Goal: Task Accomplishment & Management: Use online tool/utility

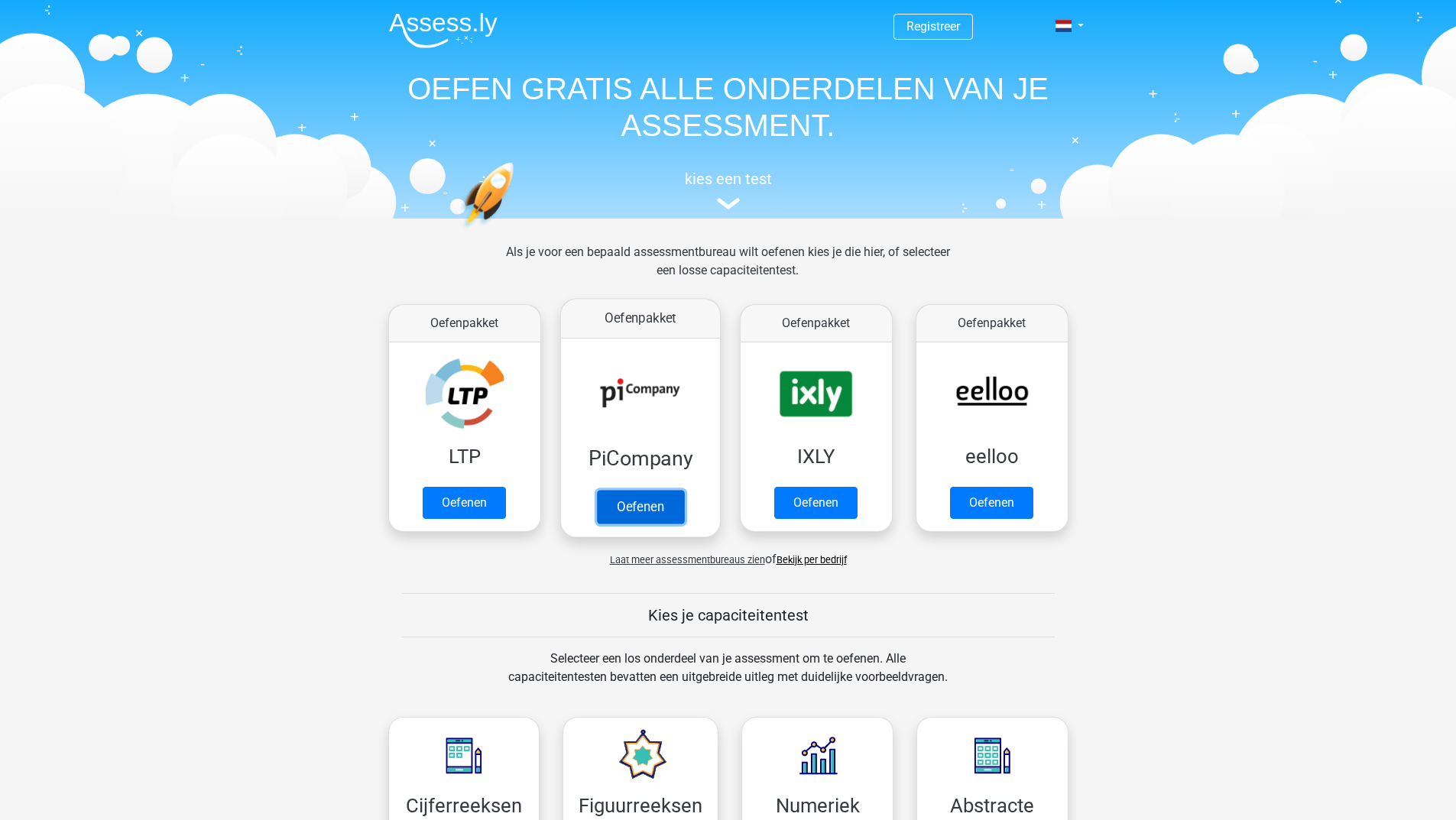
click at [639, 512] on link "Oefenen" at bounding box center [640, 506] width 88 height 34
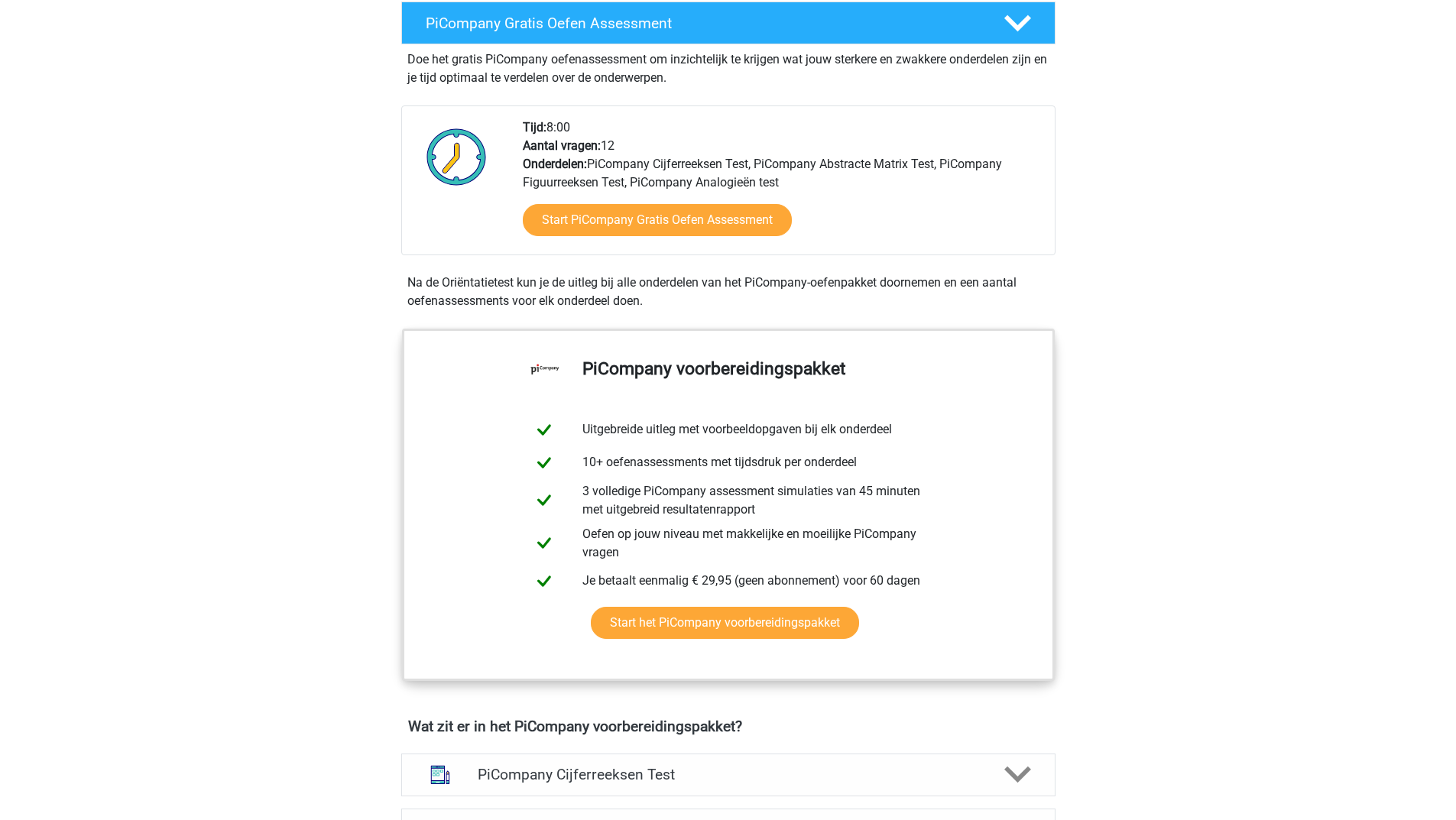
scroll to position [153, 0]
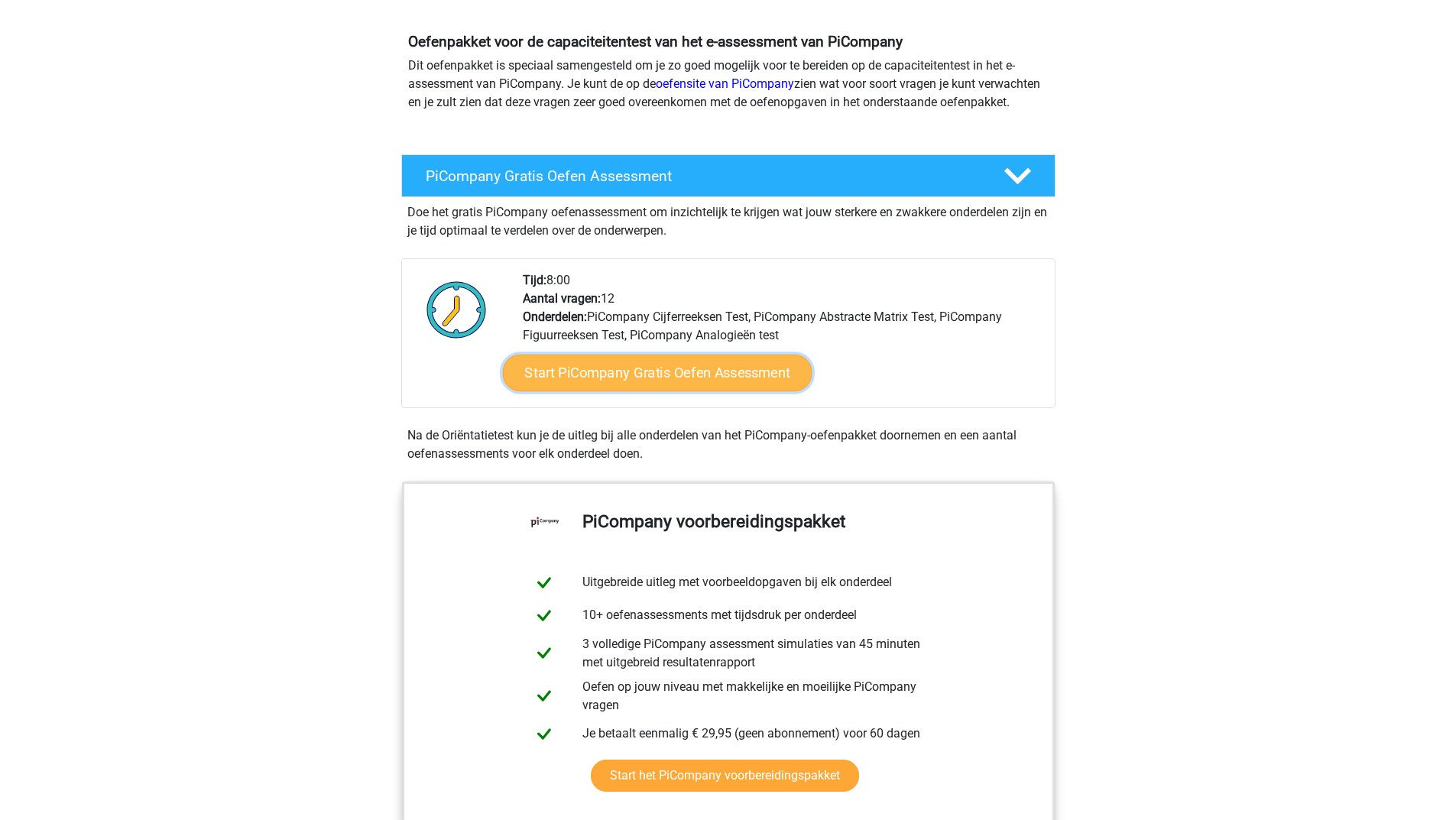
click at [687, 391] on link "Start PiCompany Gratis Oefen Assessment" at bounding box center [657, 373] width 309 height 36
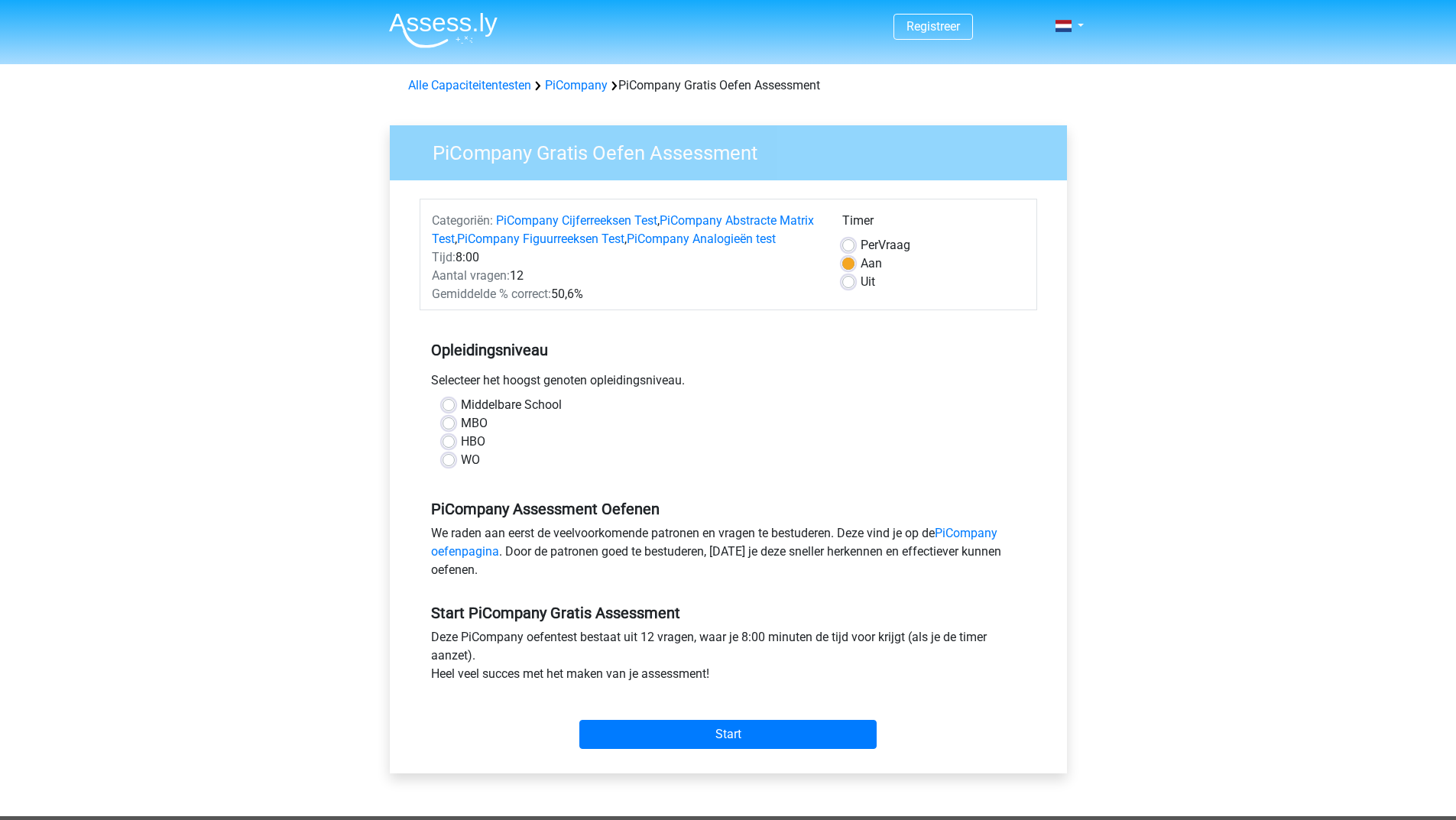
click at [461, 451] on label "HBO" at bounding box center [473, 441] width 25 height 18
click at [447, 448] on input "HBO" at bounding box center [448, 440] width 12 height 16
radio input "true"
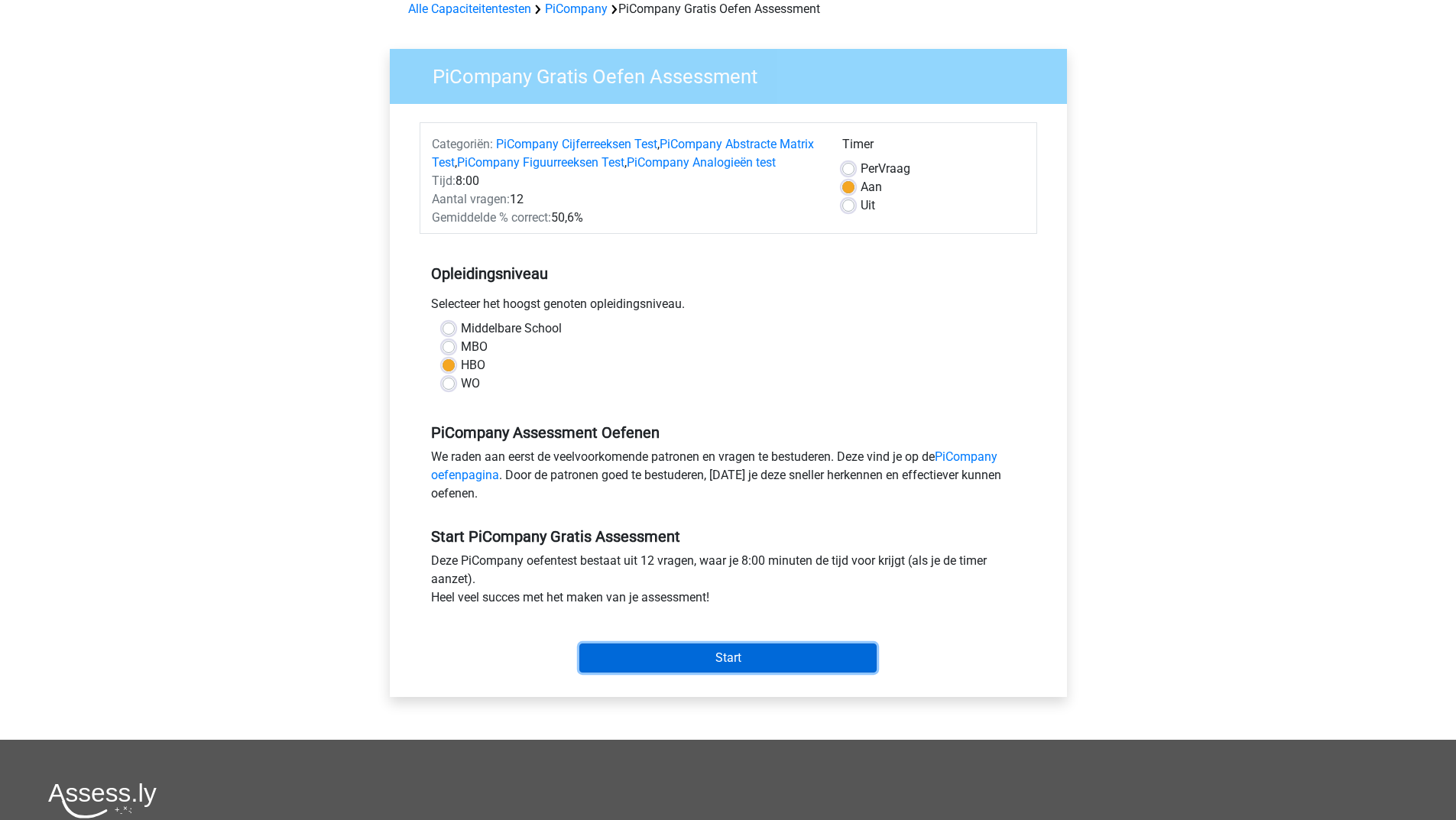
click at [698, 672] on input "Start" at bounding box center [728, 659] width 297 height 29
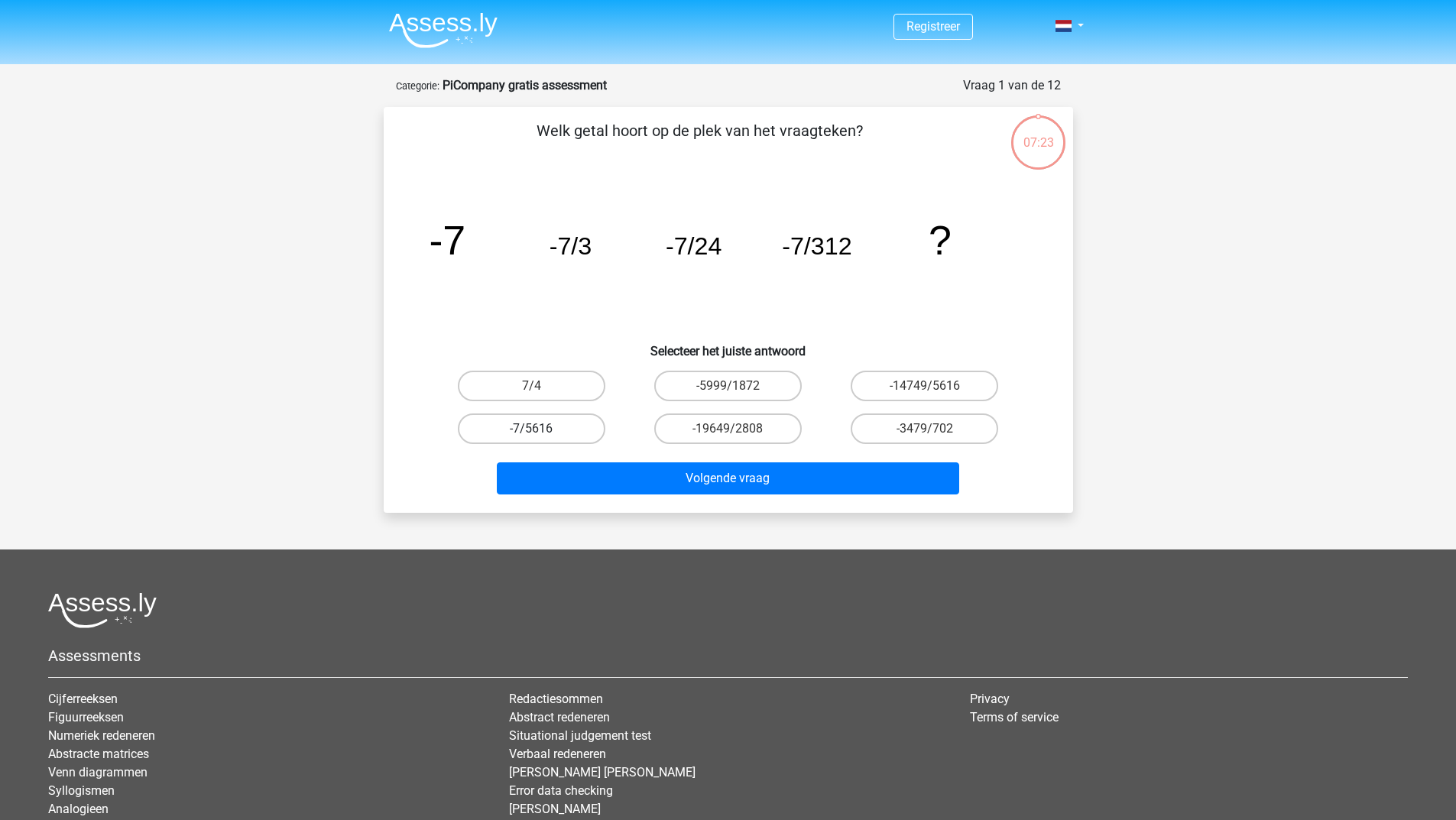
click at [531, 428] on label "-7/5616" at bounding box center [532, 429] width 148 height 31
click at [531, 429] on input "-7/5616" at bounding box center [536, 433] width 10 height 10
radio input "true"
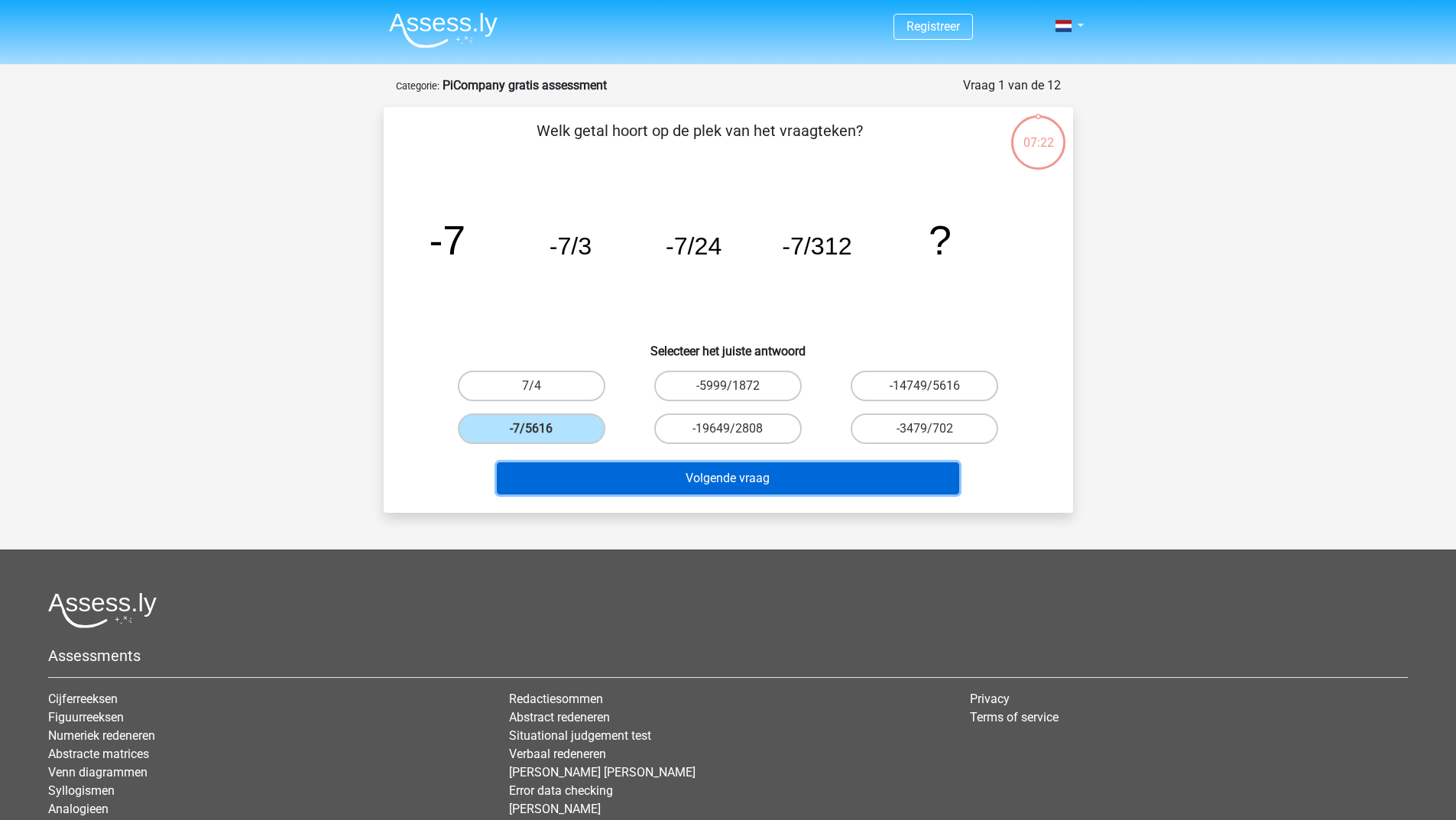
click at [649, 478] on button "Volgende vraag" at bounding box center [728, 478] width 463 height 32
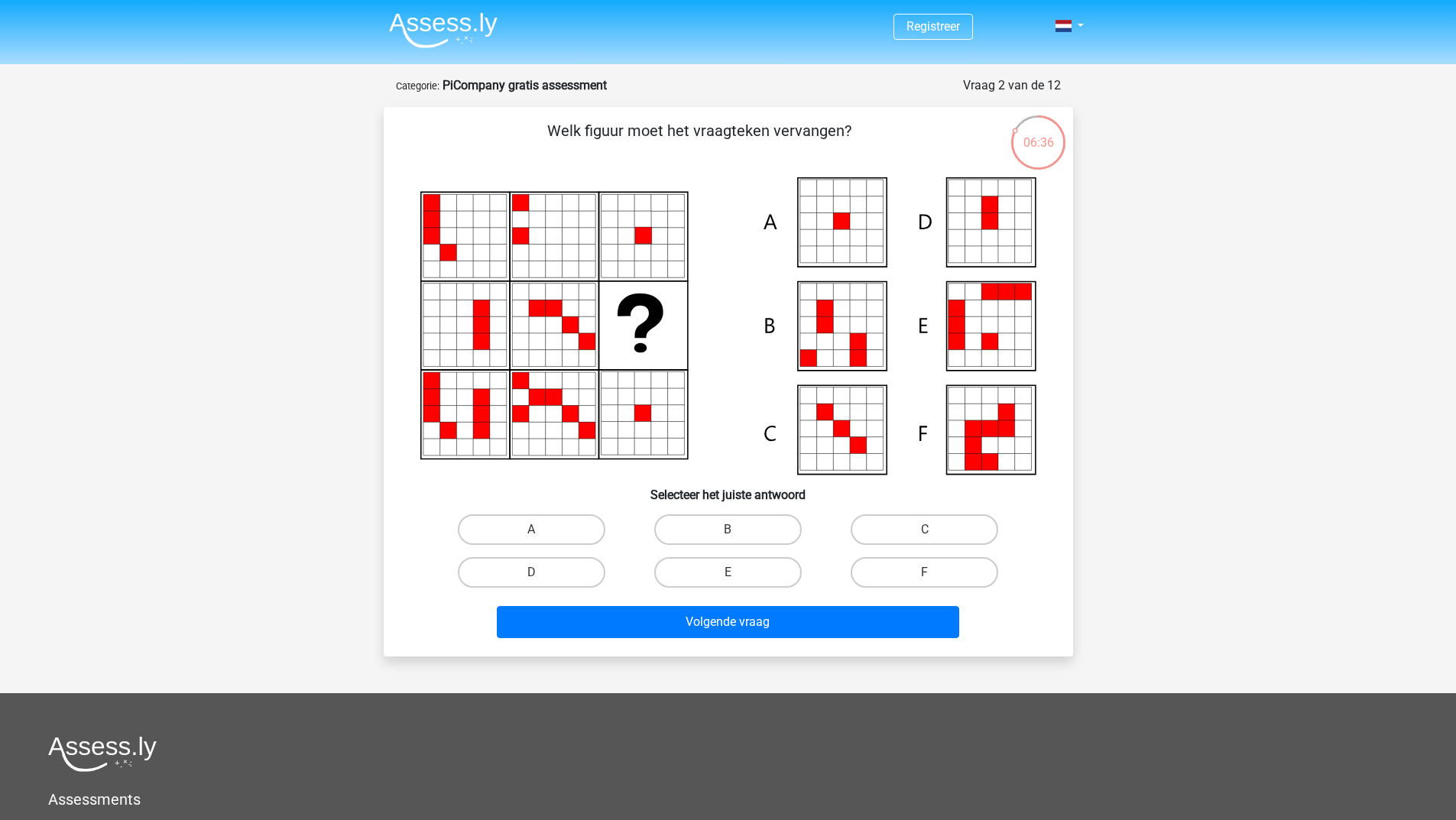
click at [838, 445] on icon at bounding box center [841, 445] width 16 height 16
click at [949, 524] on label "C" at bounding box center [925, 530] width 148 height 31
click at [935, 530] on input "C" at bounding box center [930, 535] width 10 height 10
radio input "true"
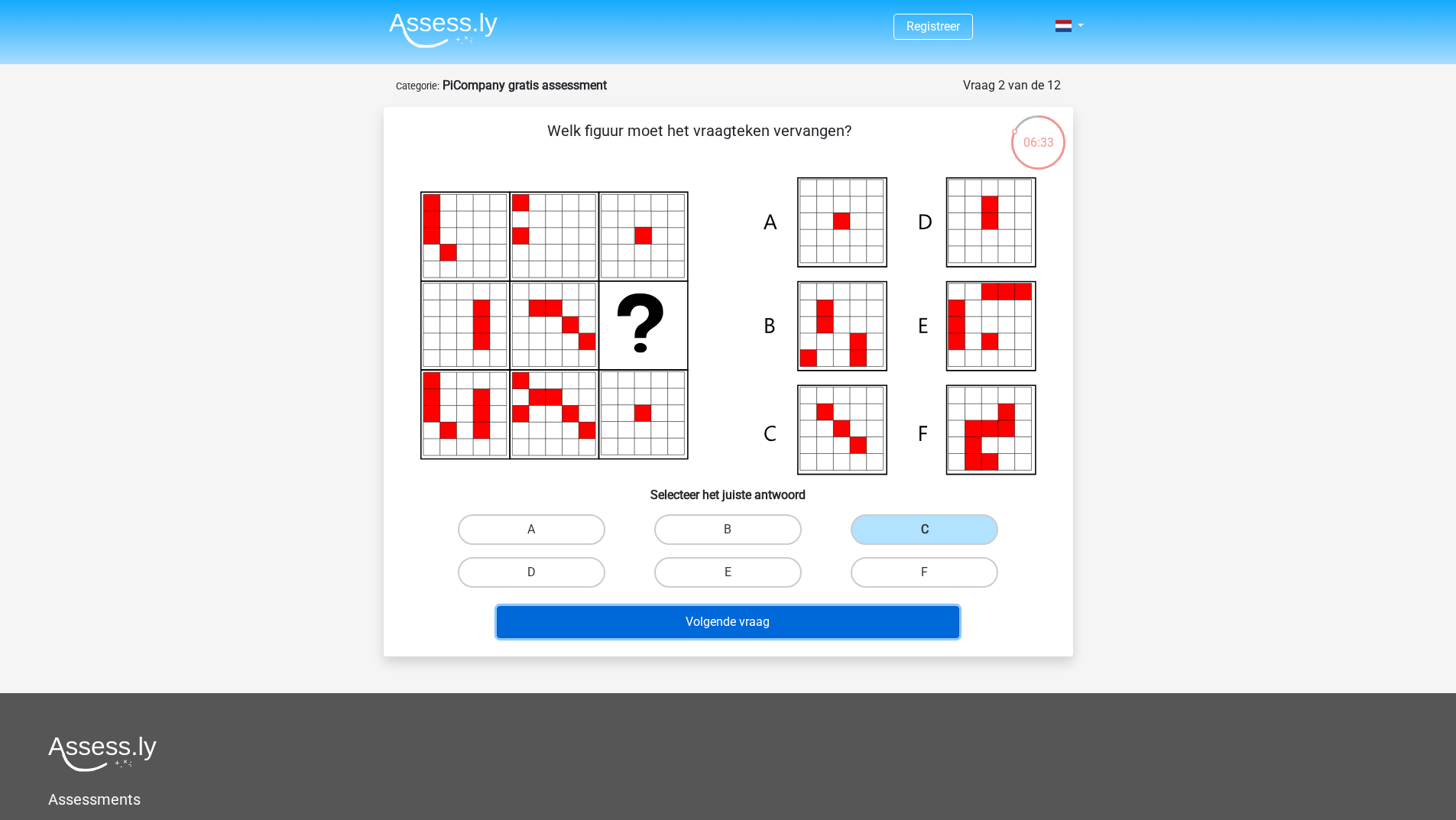
click at [780, 618] on button "Volgende vraag" at bounding box center [728, 622] width 463 height 32
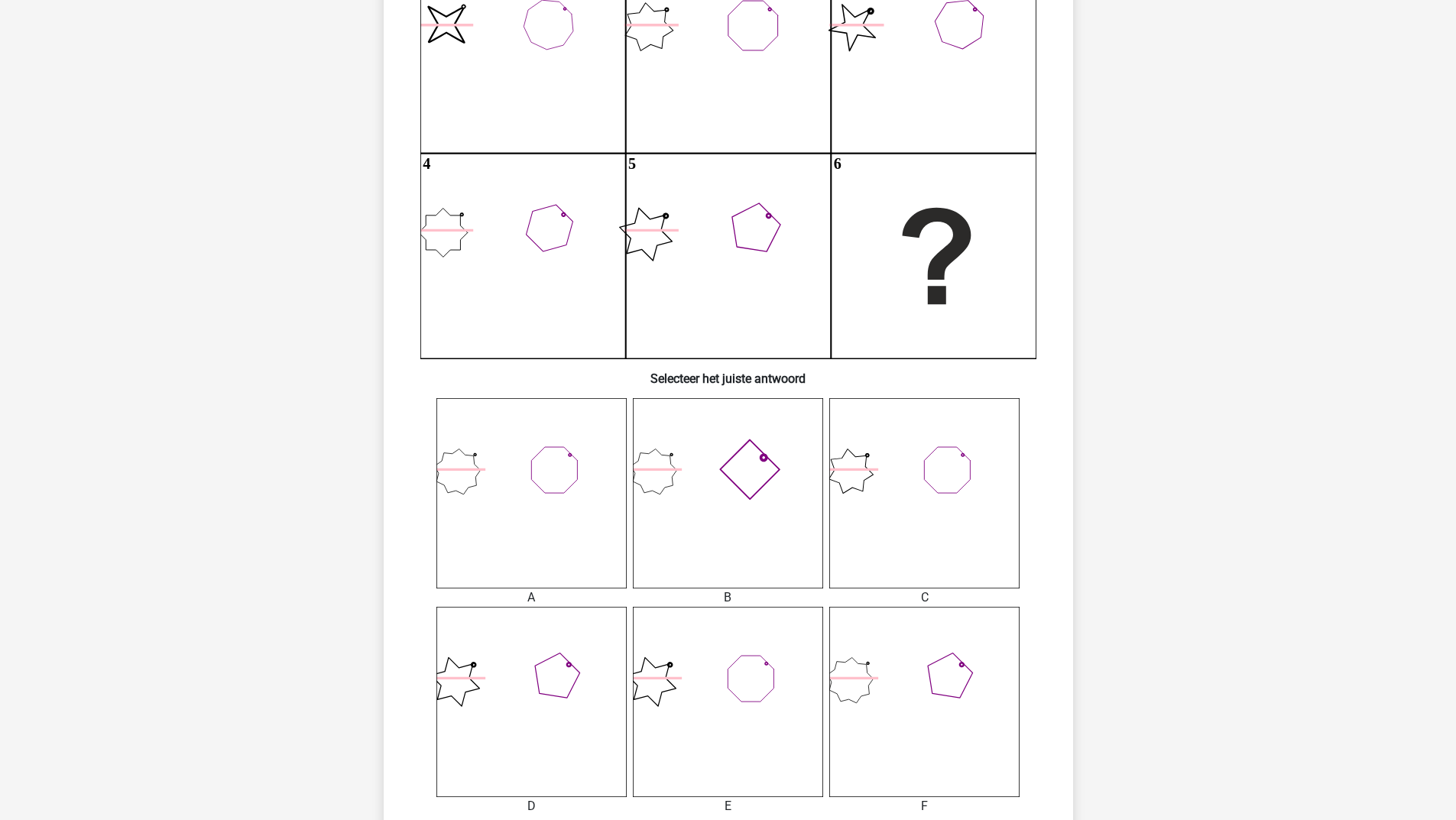
scroll to position [382, 0]
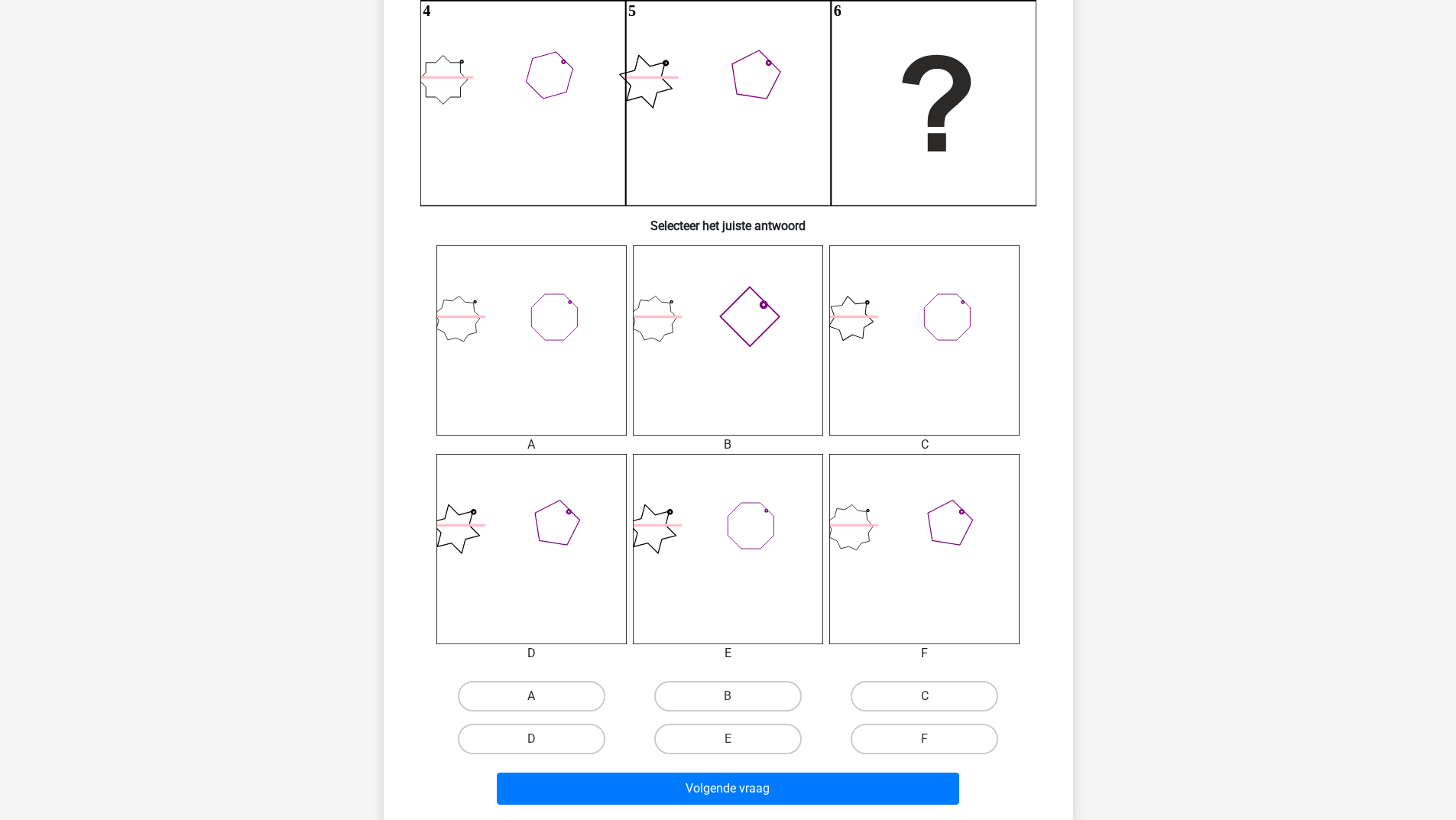
click at [559, 694] on label "A" at bounding box center [532, 697] width 148 height 31
click at [541, 696] on input "A" at bounding box center [536, 701] width 10 height 10
radio input "true"
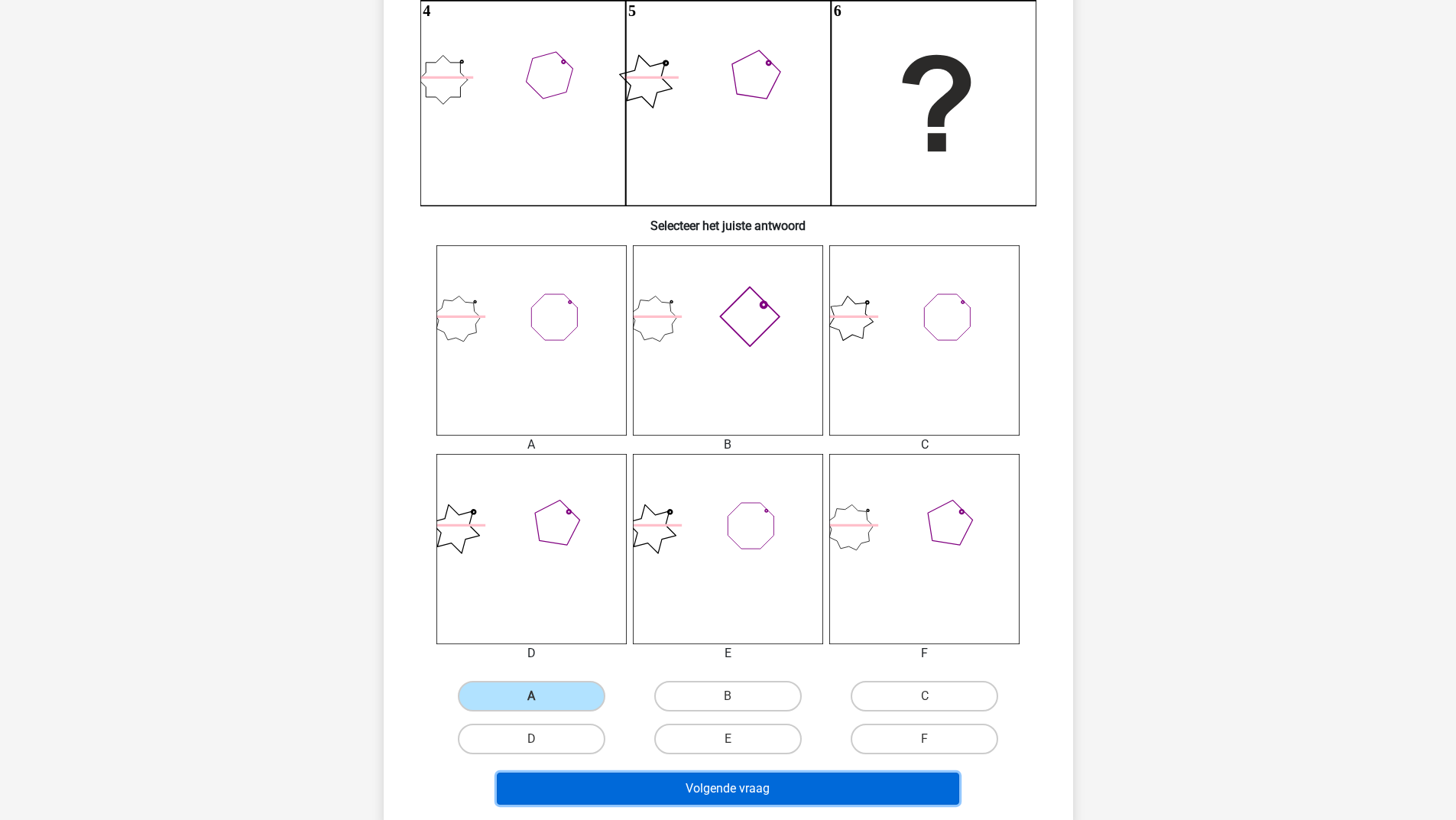
click at [645, 795] on button "Volgende vraag" at bounding box center [728, 788] width 463 height 32
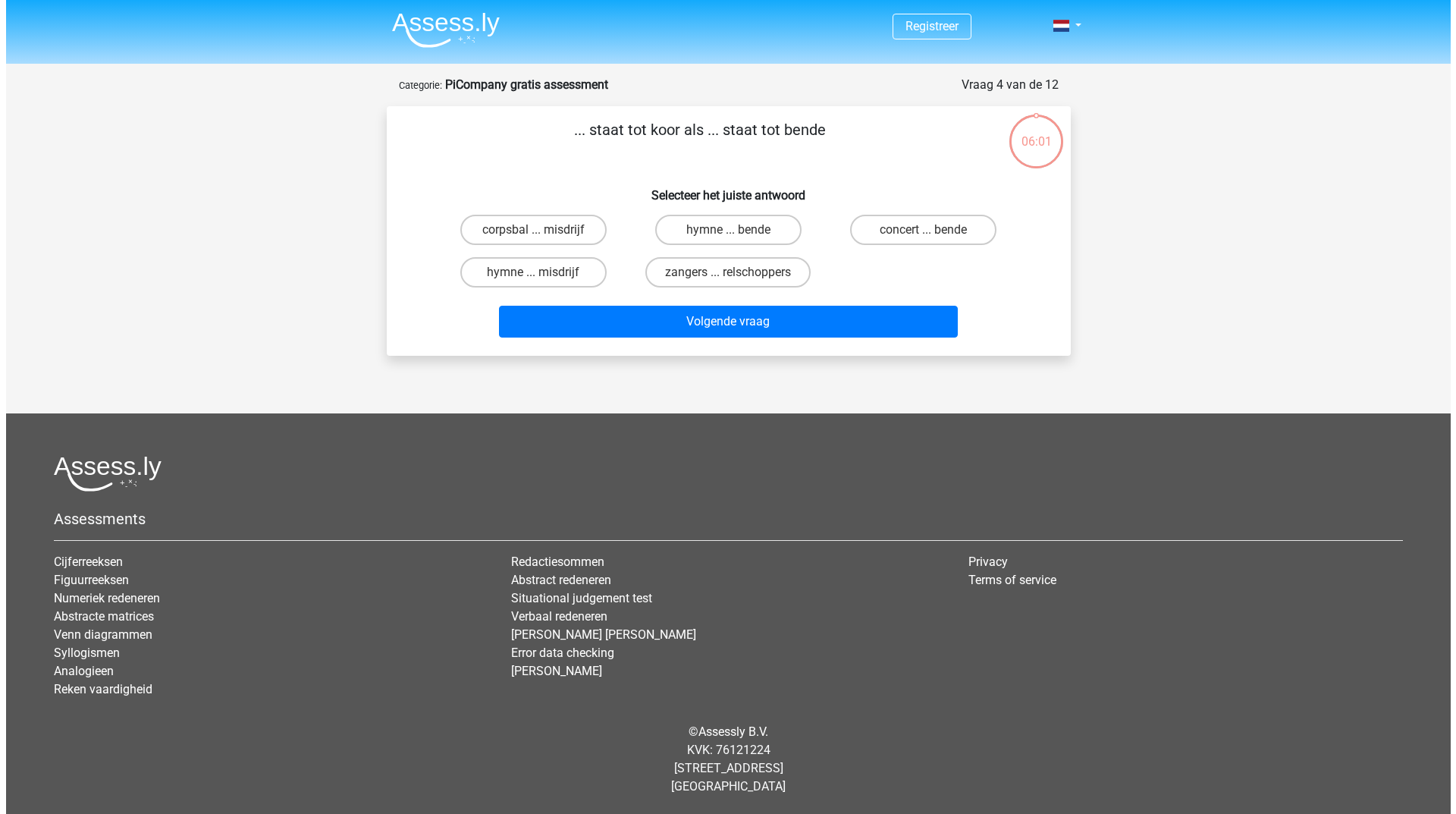
scroll to position [0, 0]
click at [781, 274] on label "zangers ... relschoppers" at bounding box center [728, 273] width 166 height 31
click at [738, 274] on input "zangers ... relschoppers" at bounding box center [733, 277] width 10 height 10
radio input "true"
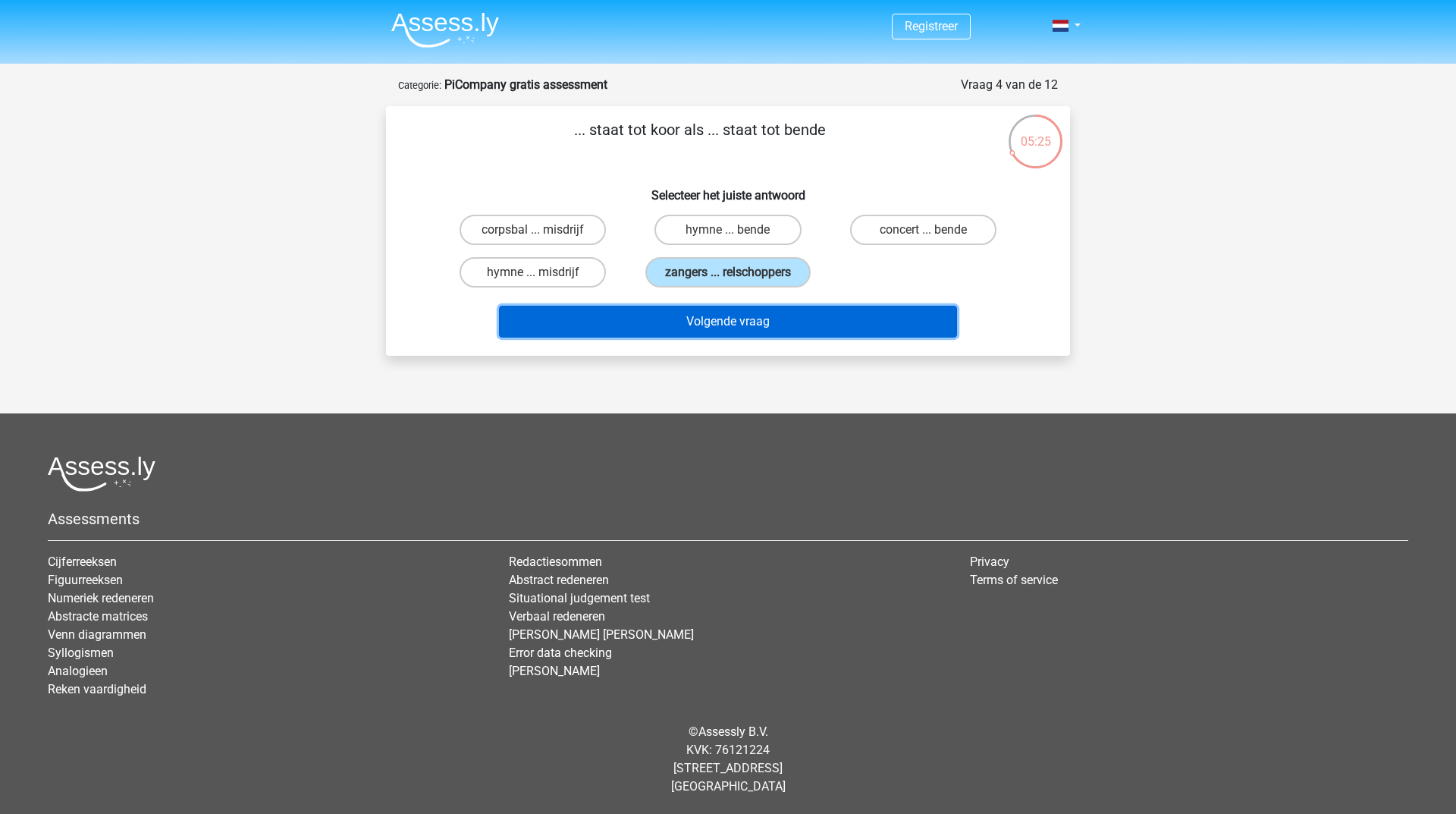
click at [785, 326] on button "Volgende vraag" at bounding box center [728, 321] width 459 height 32
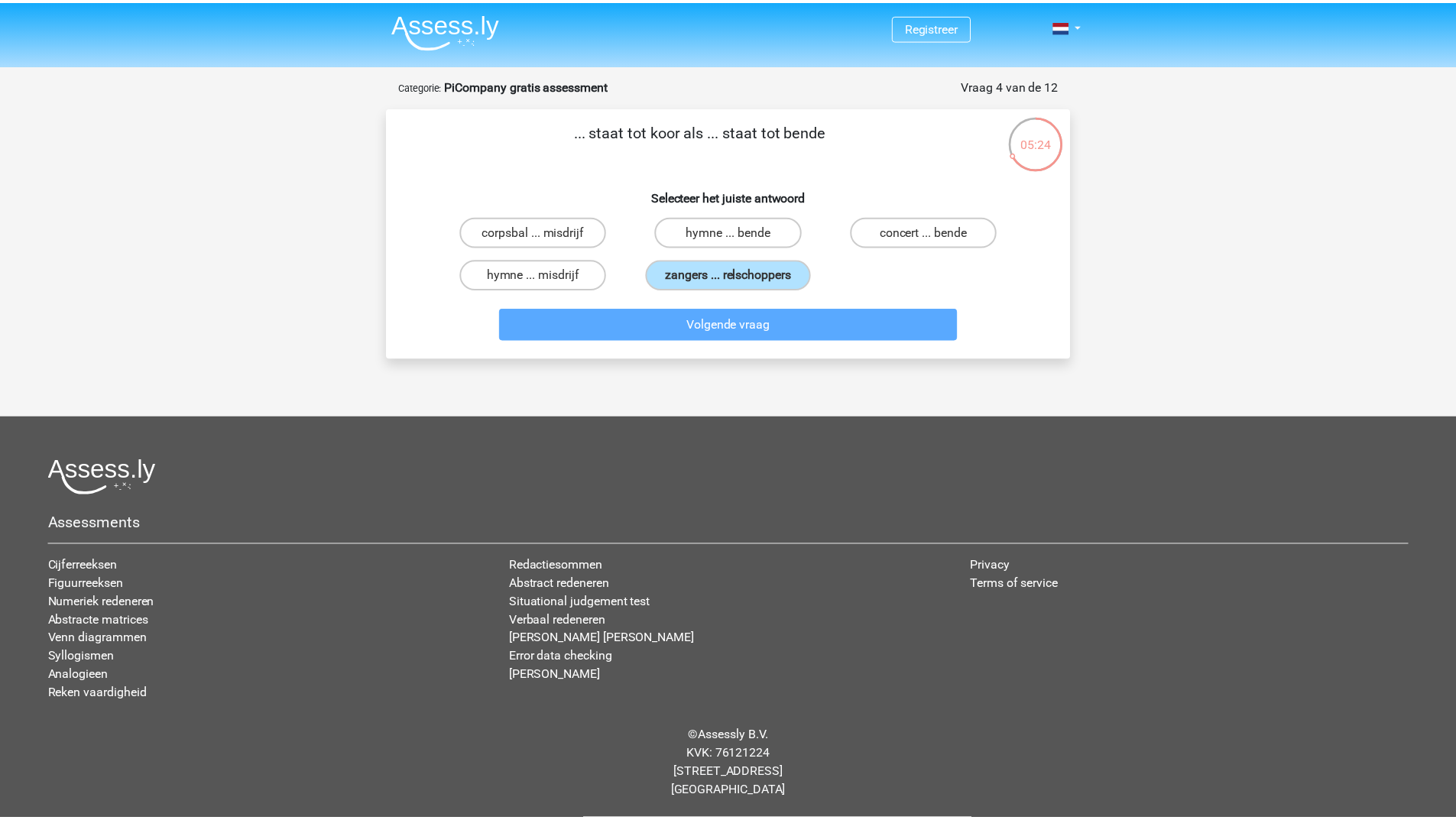
scroll to position [77, 0]
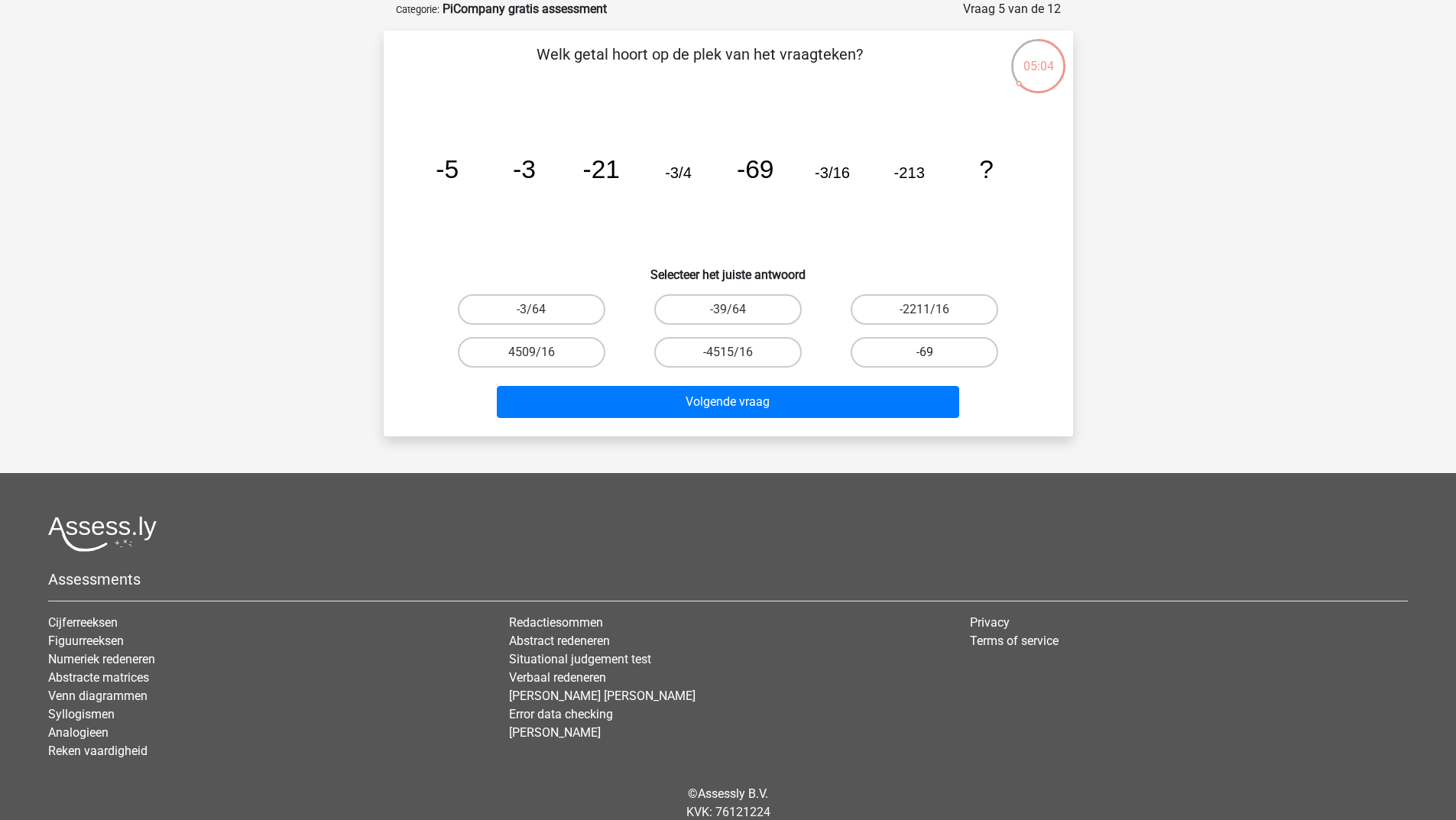
click at [946, 354] on label "-69" at bounding box center [925, 353] width 148 height 31
click at [935, 354] on input "-69" at bounding box center [930, 357] width 10 height 10
radio input "true"
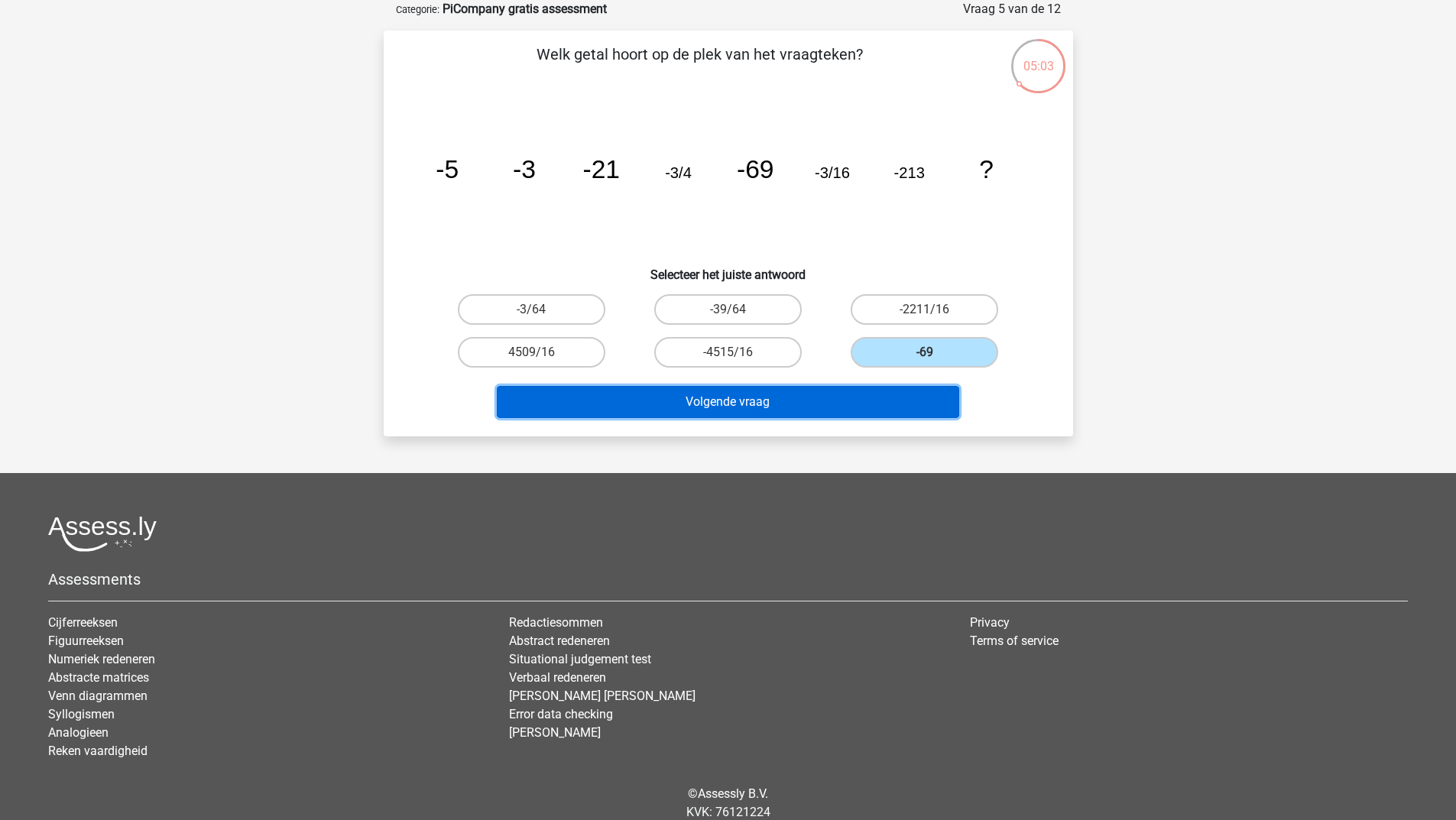
click at [796, 403] on button "Volgende vraag" at bounding box center [728, 401] width 463 height 32
